Goal: Task Accomplishment & Management: Manage account settings

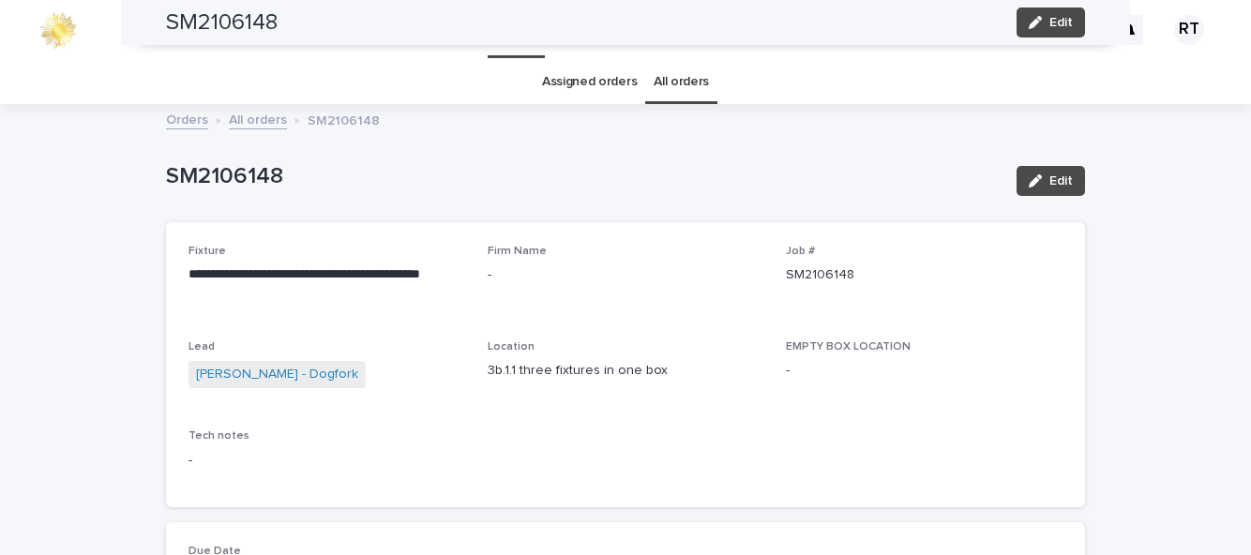
scroll to position [1270, 0]
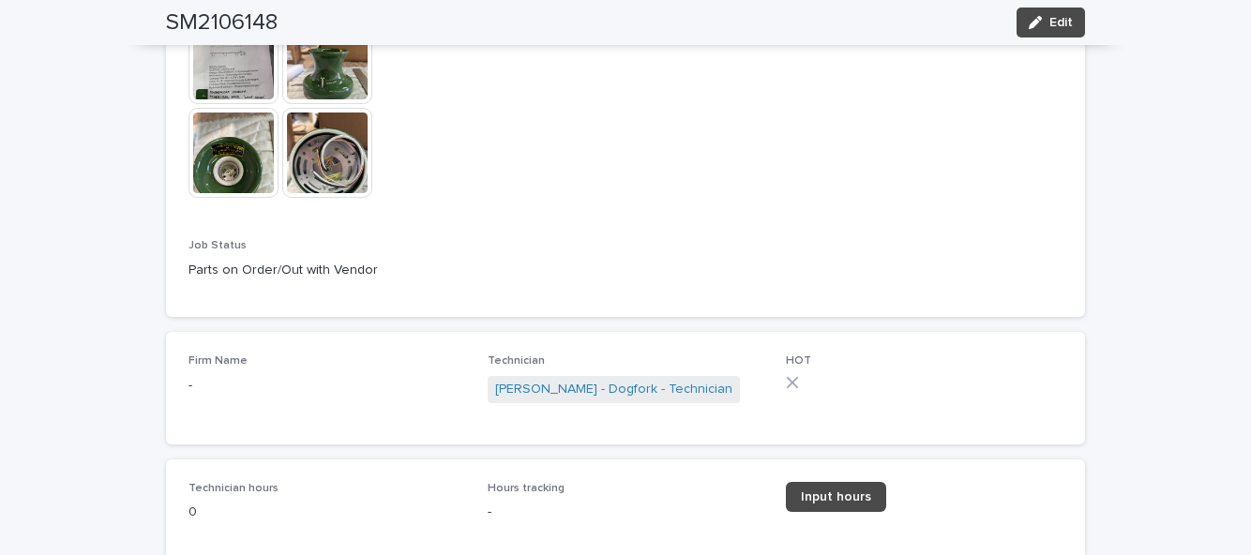
click at [842, 504] on span "Input hours" at bounding box center [836, 497] width 70 height 13
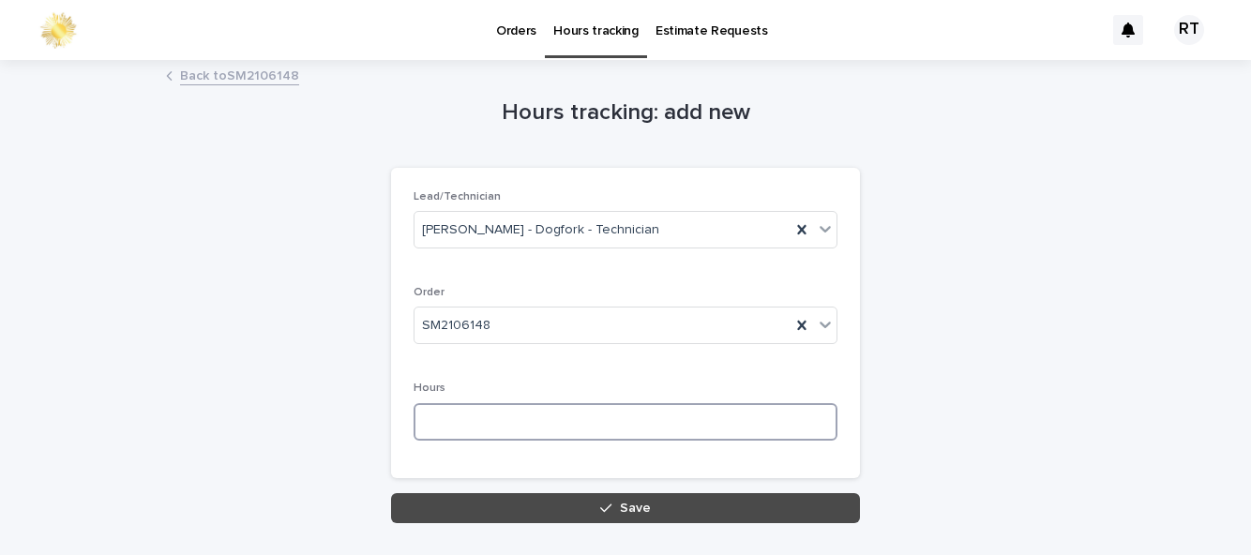
click at [472, 418] on input at bounding box center [626, 422] width 424 height 38
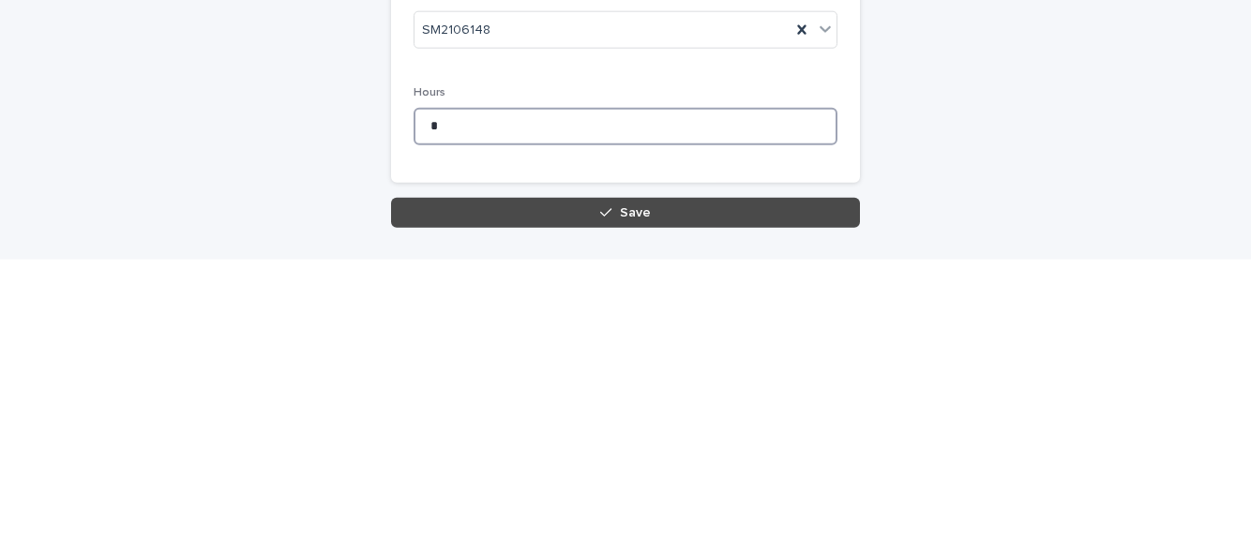
type input "*"
click at [620, 499] on button "Save" at bounding box center [625, 508] width 469 height 30
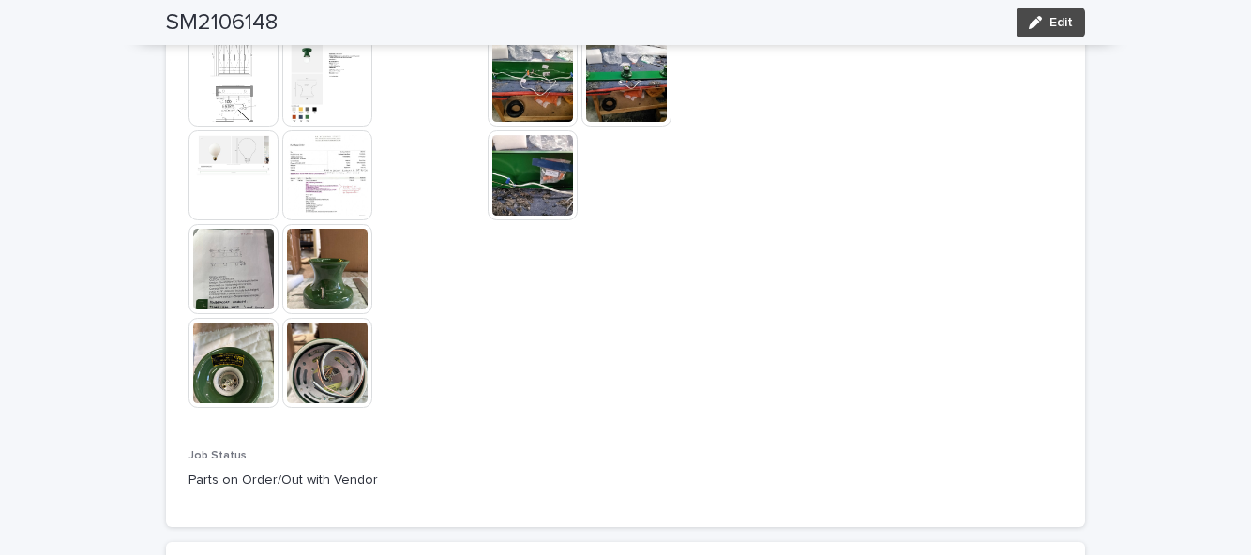
scroll to position [1060, 0]
click at [1061, 34] on button "Edit" at bounding box center [1051, 23] width 68 height 30
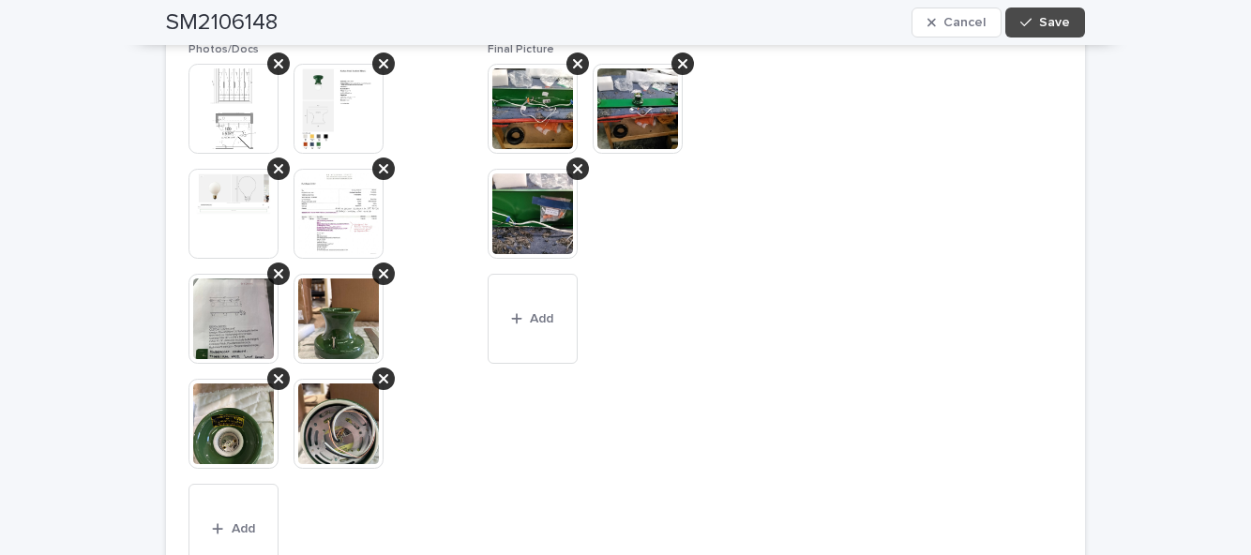
click at [544, 326] on span "Add" at bounding box center [541, 318] width 23 height 13
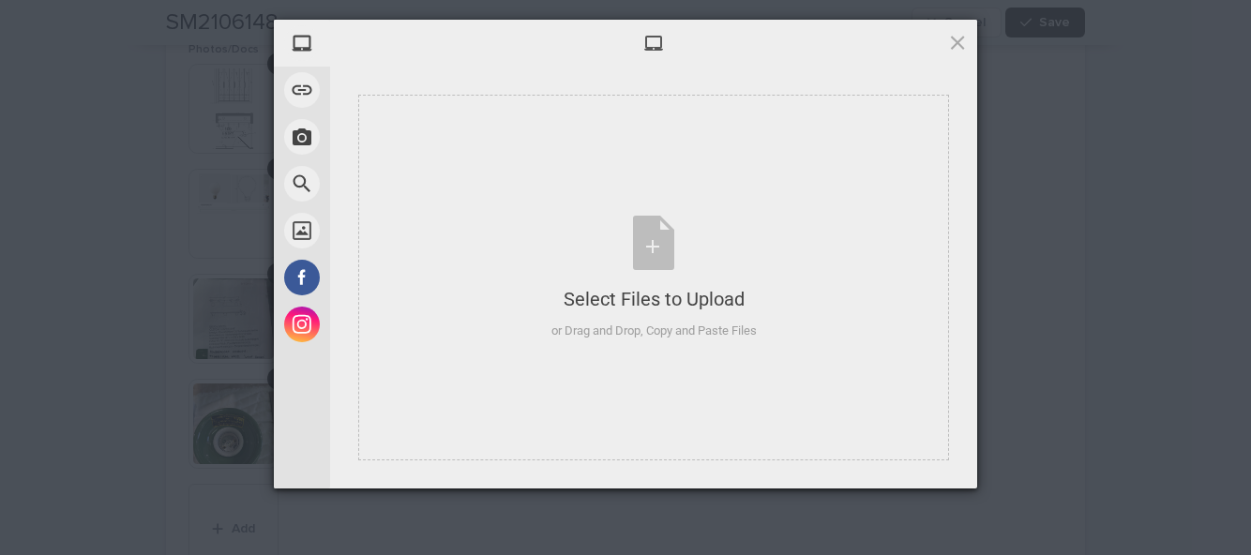
click at [653, 263] on div "Select Files to Upload or Drag and Drop, Copy and Paste Files" at bounding box center [654, 278] width 205 height 125
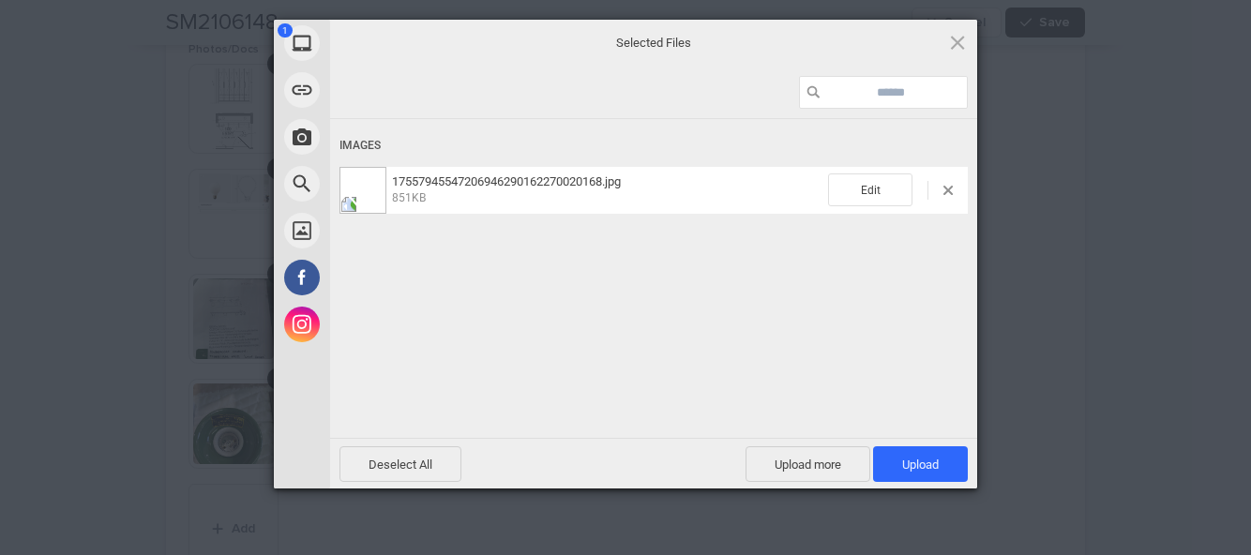
click at [937, 465] on span "Upload 1" at bounding box center [920, 465] width 37 height 14
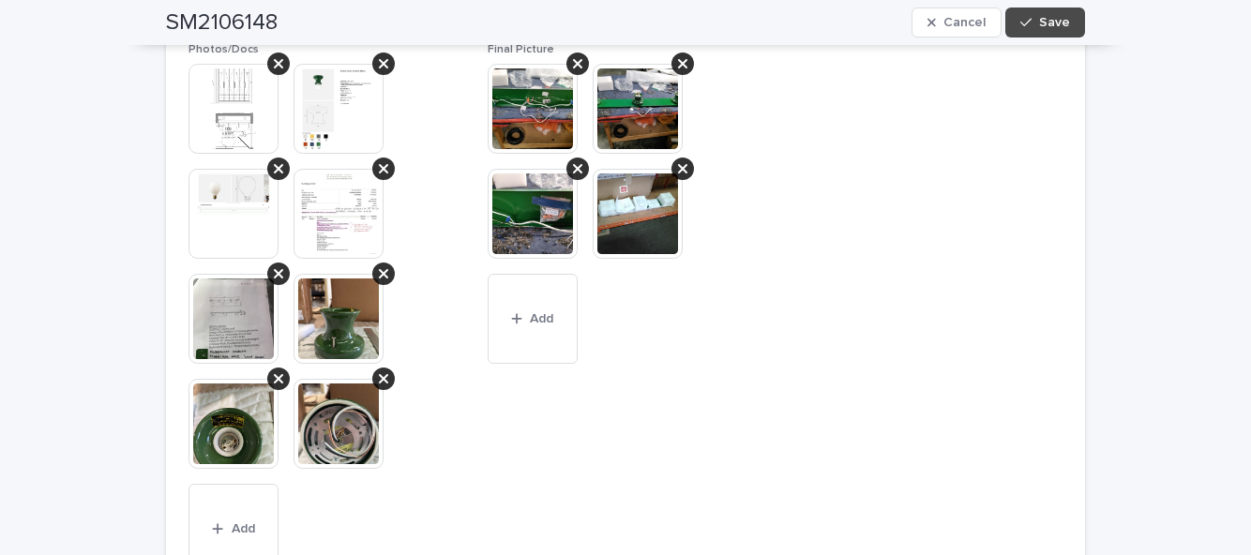
click at [1069, 26] on span "Save" at bounding box center [1054, 22] width 31 height 13
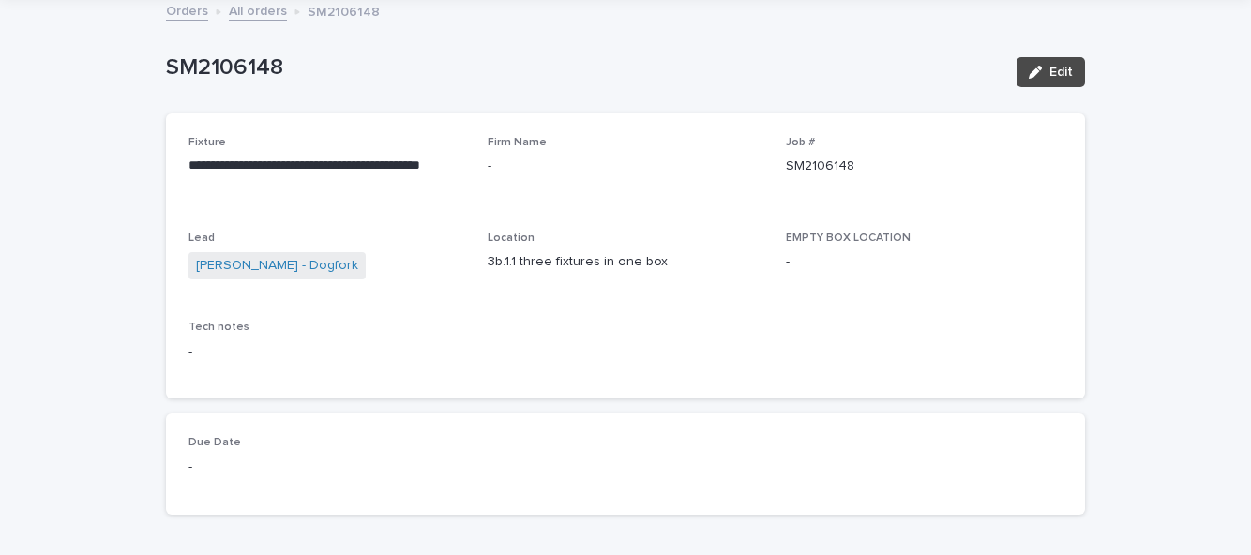
scroll to position [106, 0]
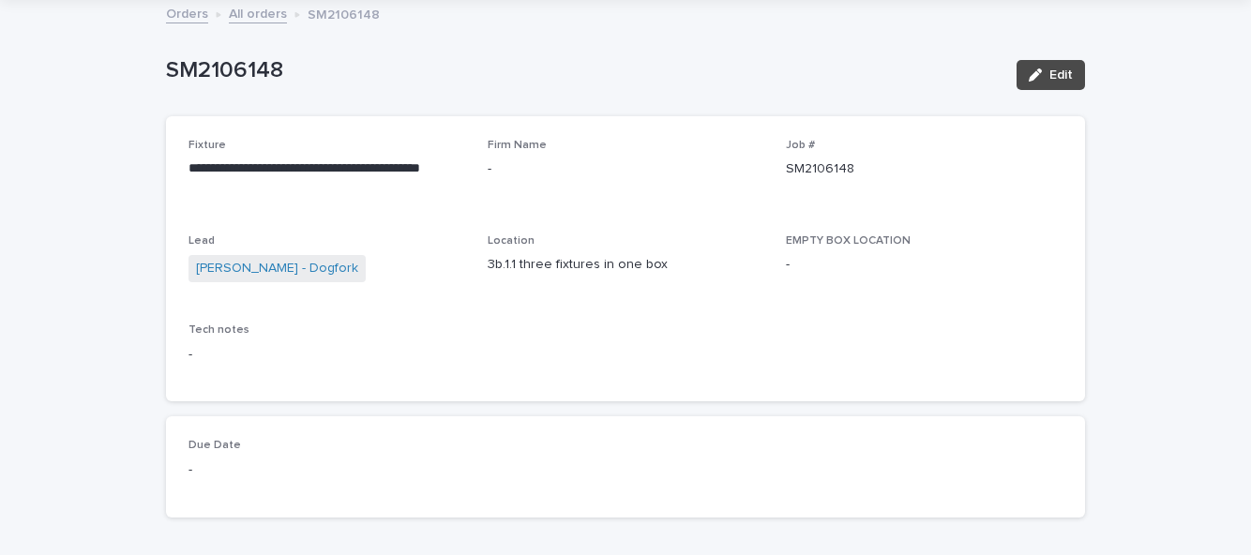
click at [1065, 76] on span "Edit" at bounding box center [1061, 74] width 23 height 13
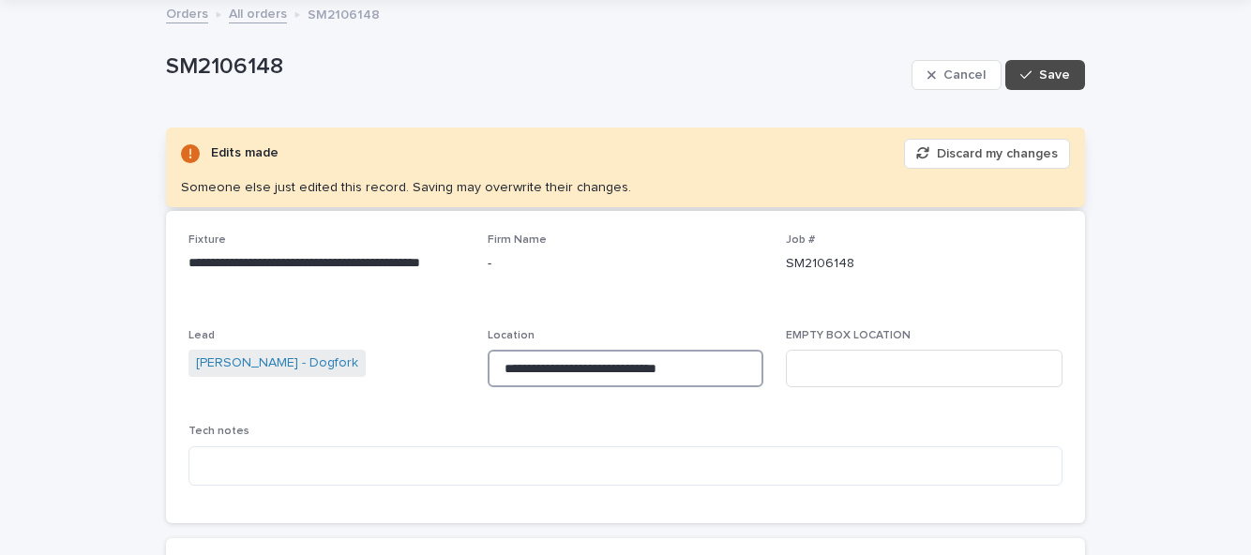
click at [704, 366] on input "**********" at bounding box center [626, 369] width 277 height 38
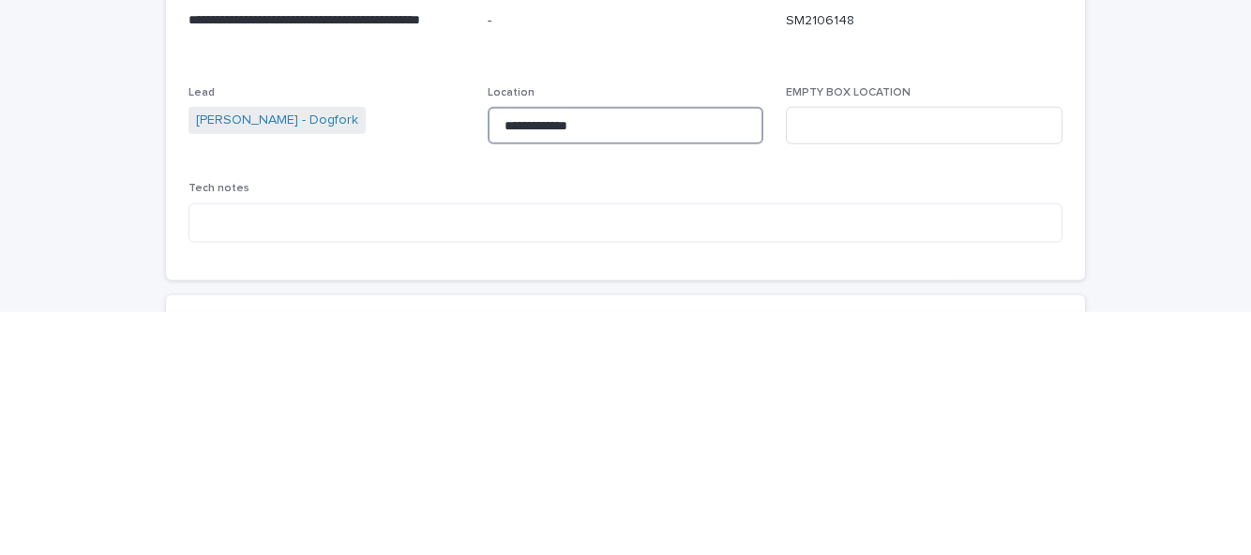
type input "******"
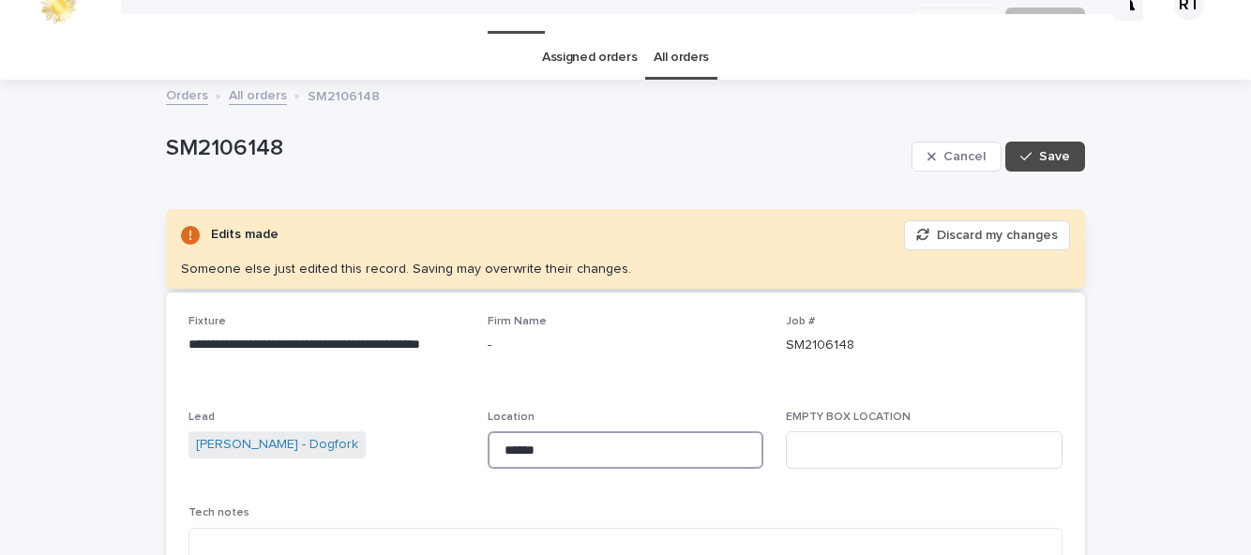
scroll to position [0, 0]
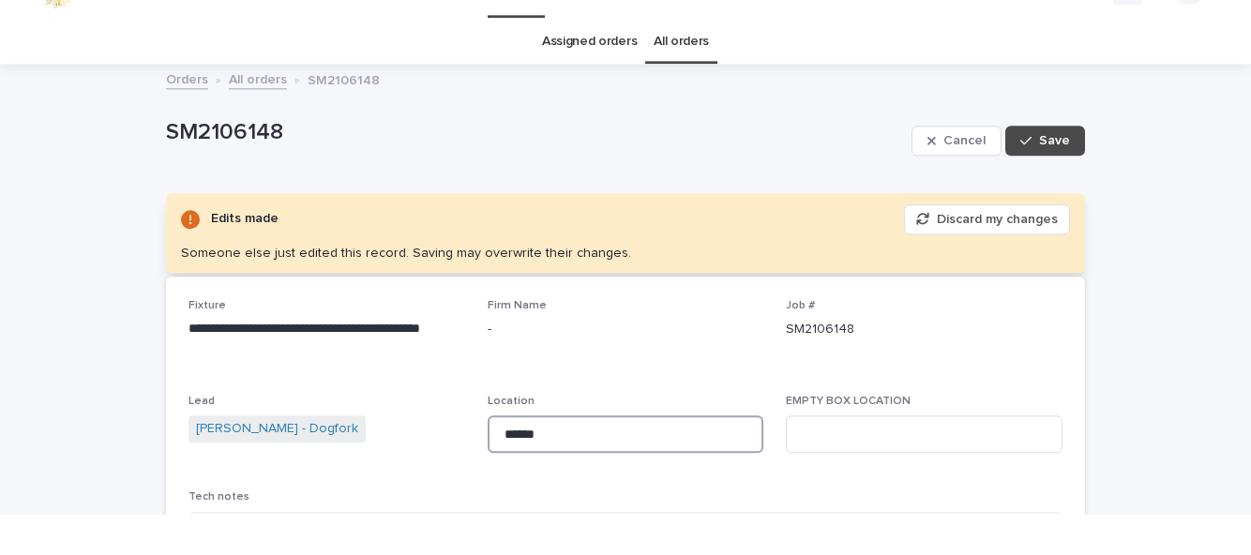
type input "******"
click at [1071, 194] on button "Save" at bounding box center [1046, 181] width 80 height 30
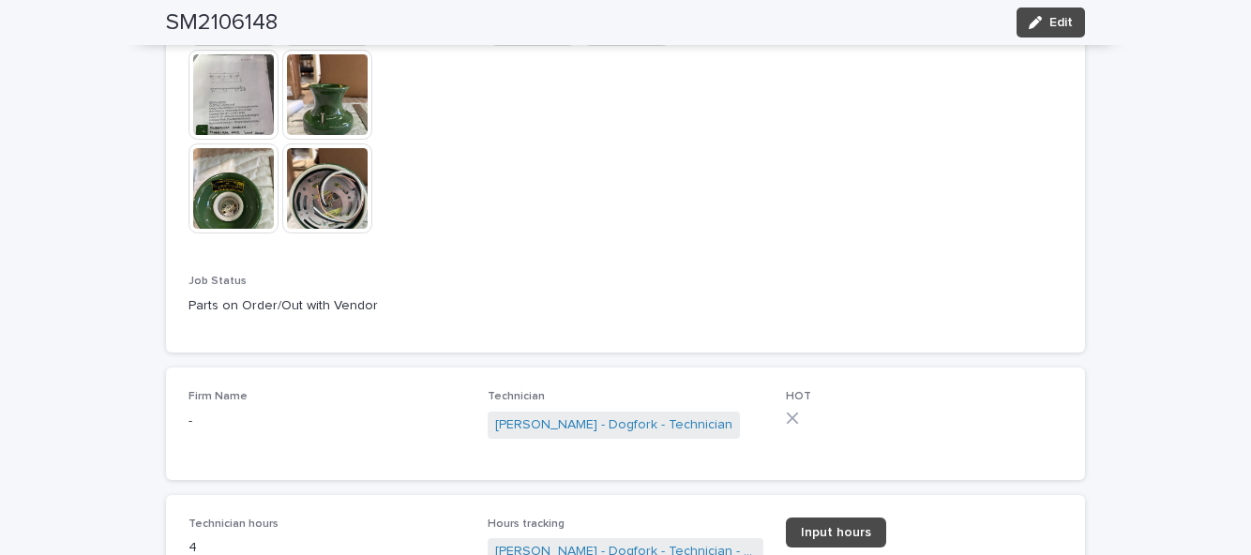
scroll to position [1281, 0]
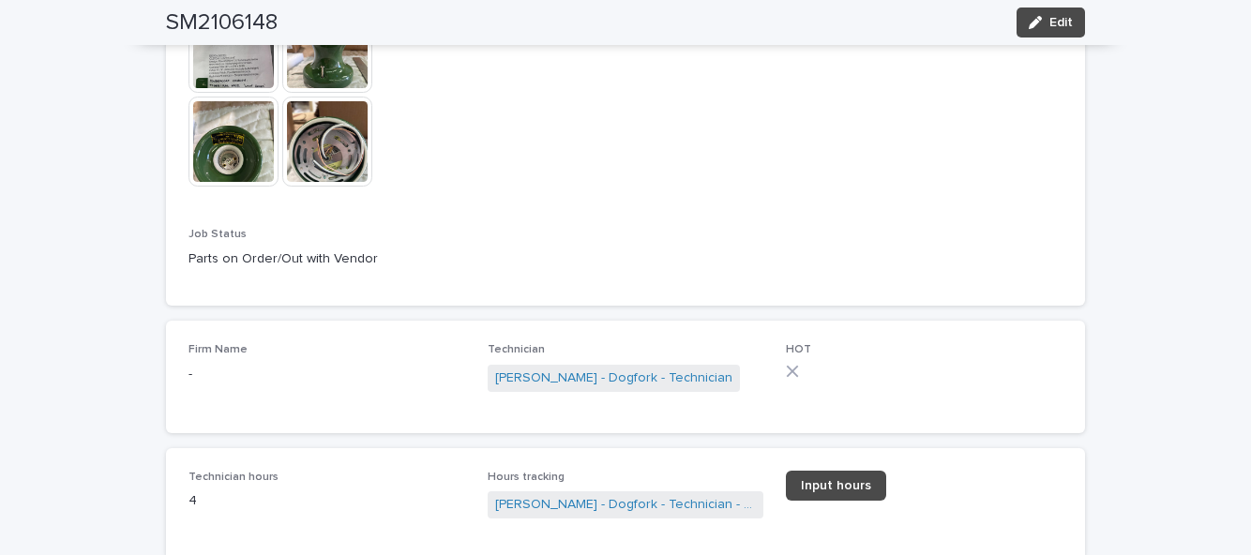
click at [418, 269] on p "Parts on Order/Out with Vendor" at bounding box center [626, 260] width 874 height 20
click at [1072, 14] on button "Edit" at bounding box center [1051, 23] width 68 height 30
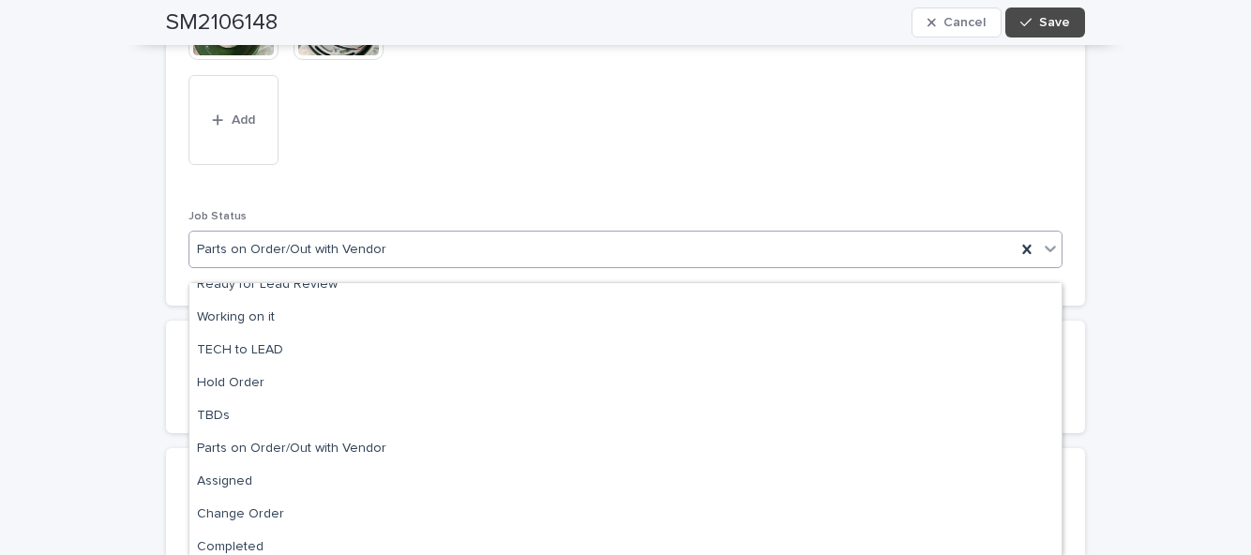
scroll to position [187, 0]
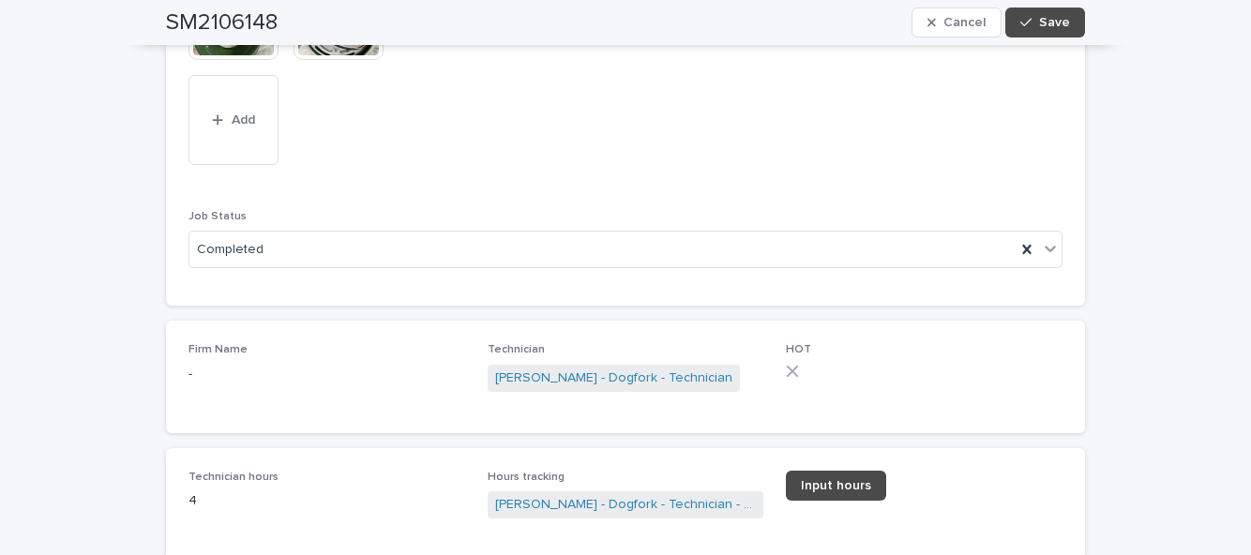
click at [1069, 28] on span "Save" at bounding box center [1054, 22] width 31 height 13
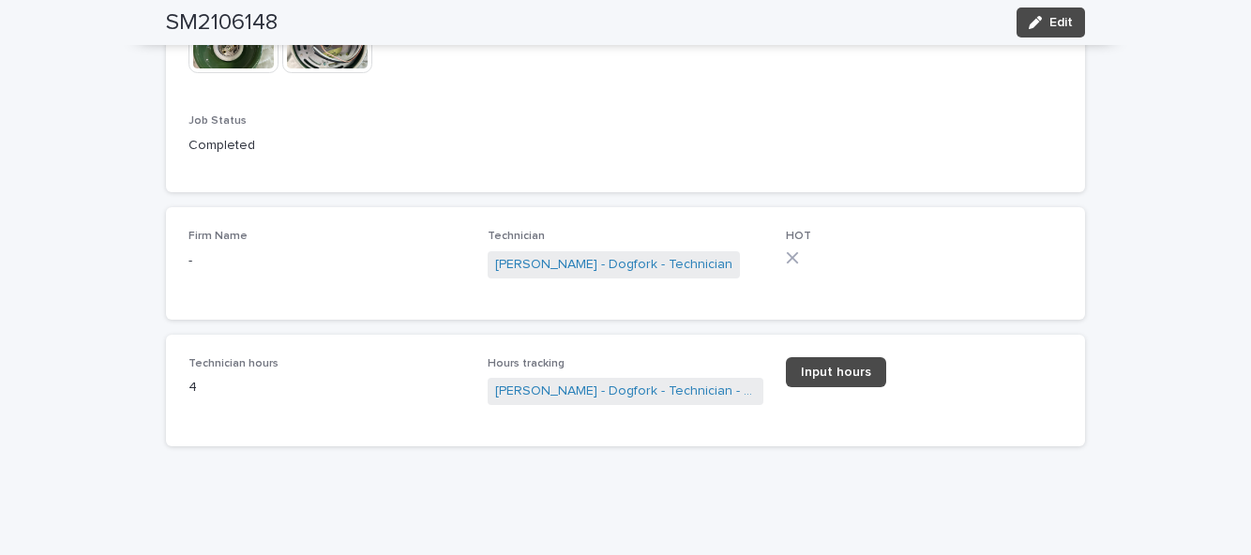
scroll to position [1281, 0]
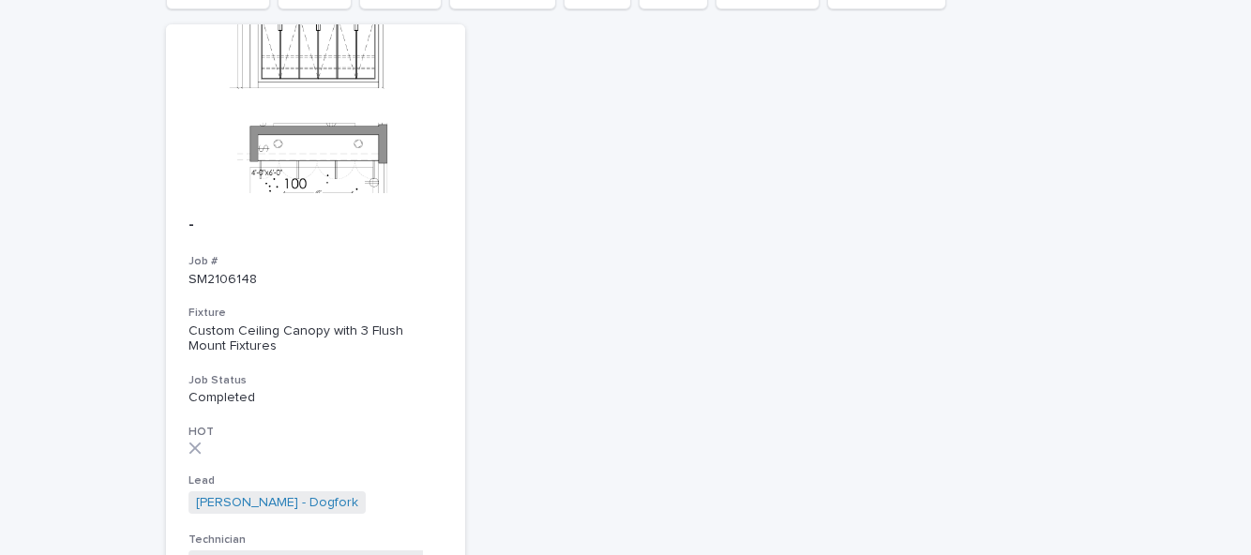
scroll to position [270, 0]
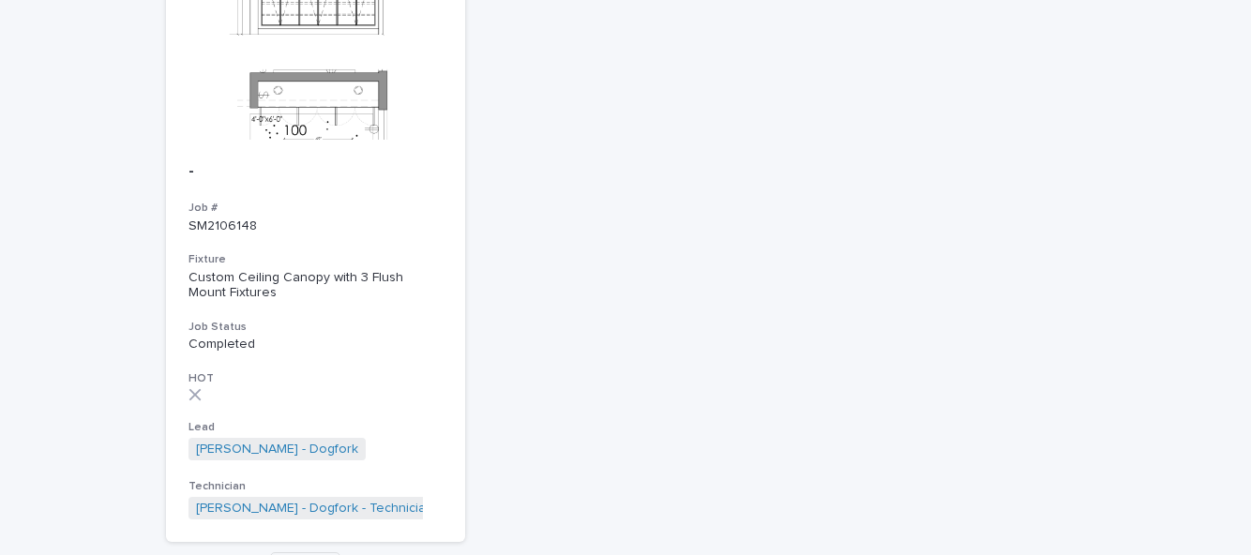
type input "*"
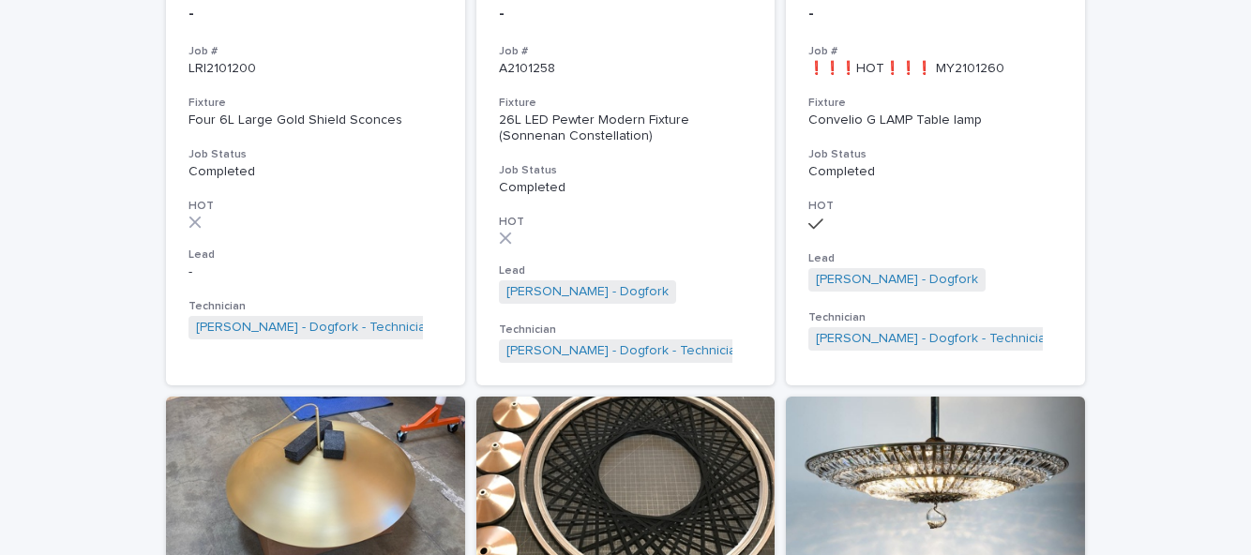
scroll to position [1569, 0]
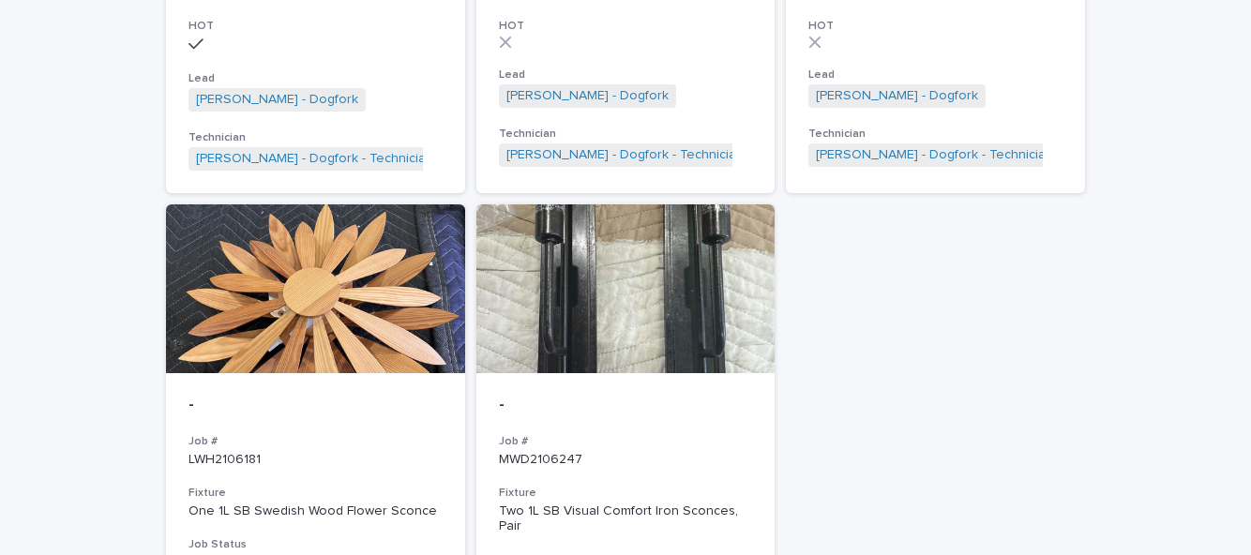
scroll to position [1223, 0]
click at [287, 395] on p "-" at bounding box center [316, 405] width 254 height 21
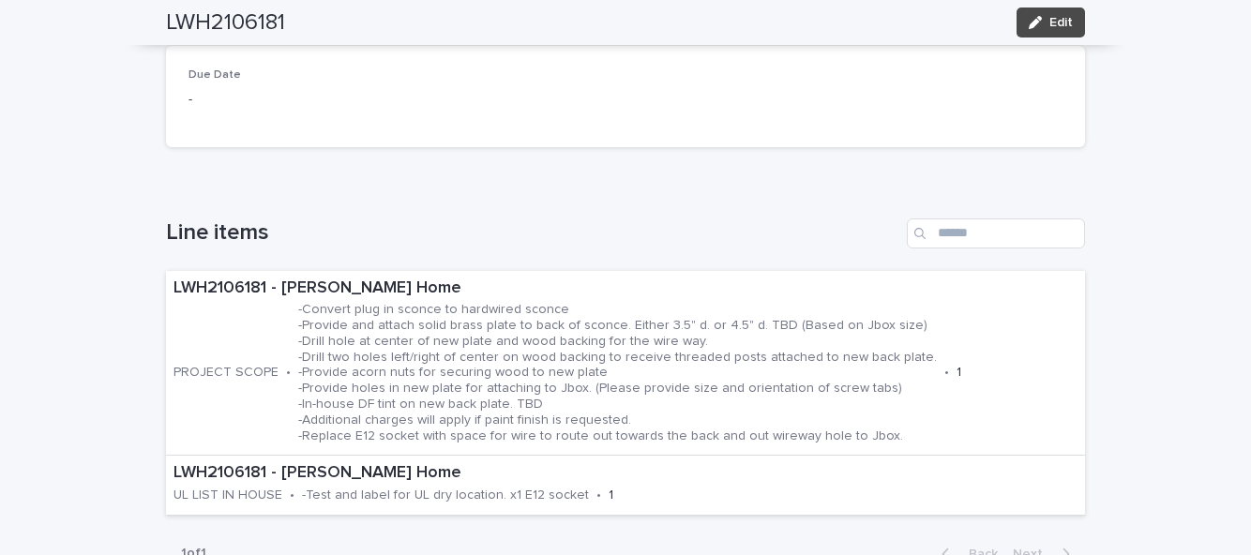
scroll to position [469, 0]
